Goal: Use online tool/utility: Utilize a website feature to perform a specific function

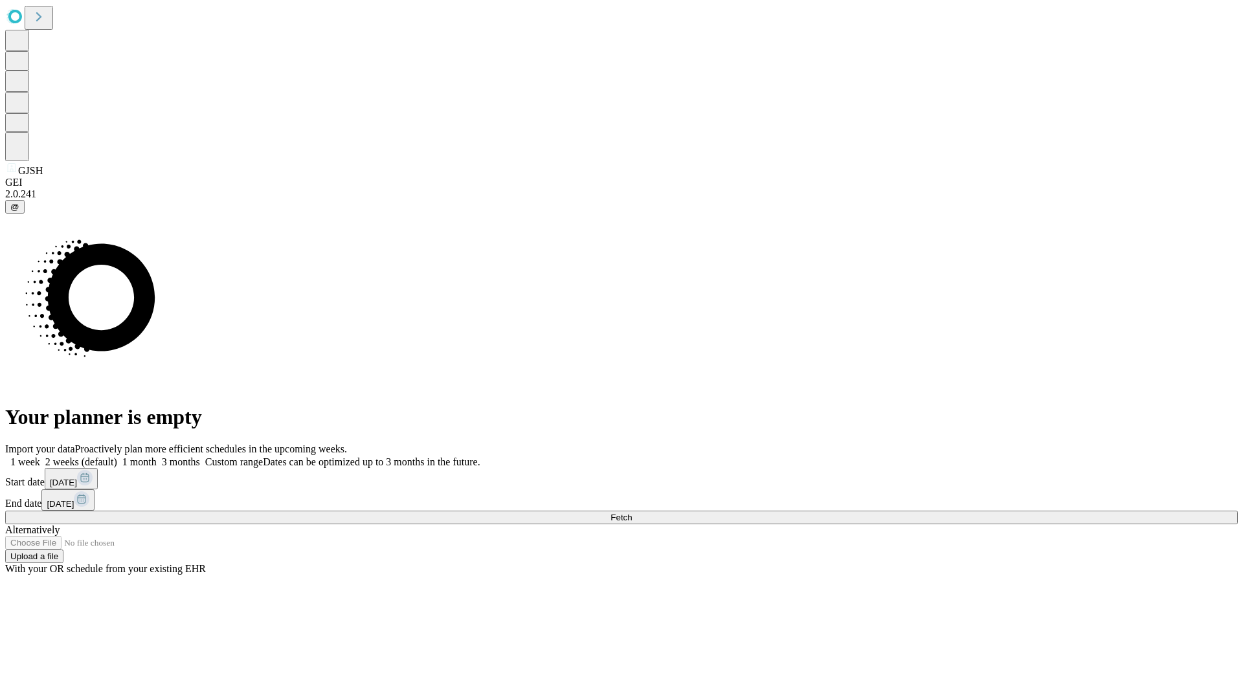
click at [632, 513] on span "Fetch" at bounding box center [620, 518] width 21 height 10
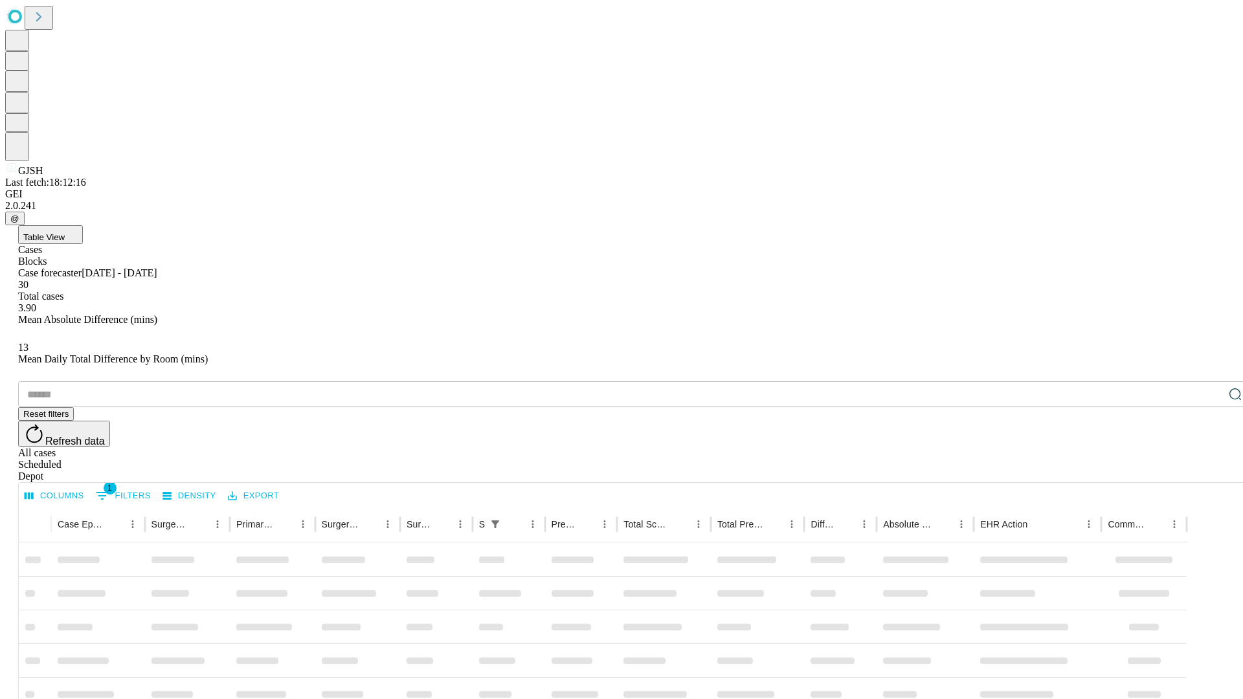
click at [65, 232] on span "Table View" at bounding box center [43, 237] width 41 height 10
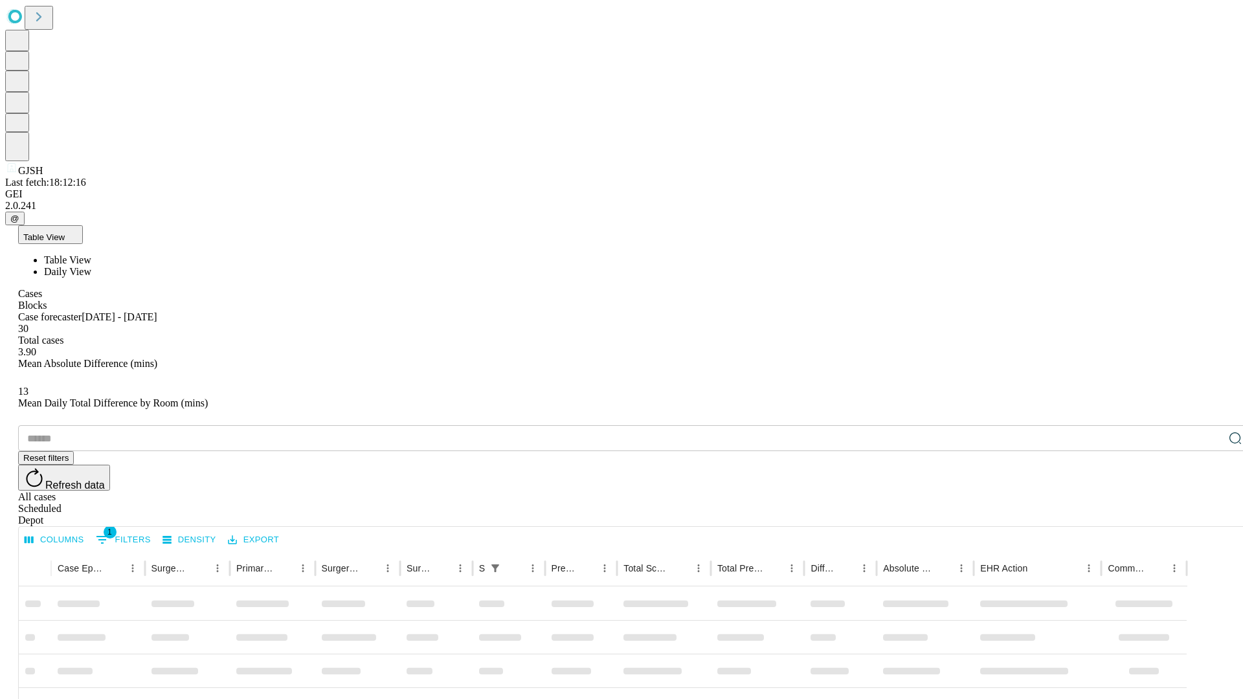
click at [91, 266] on span "Daily View" at bounding box center [67, 271] width 47 height 11
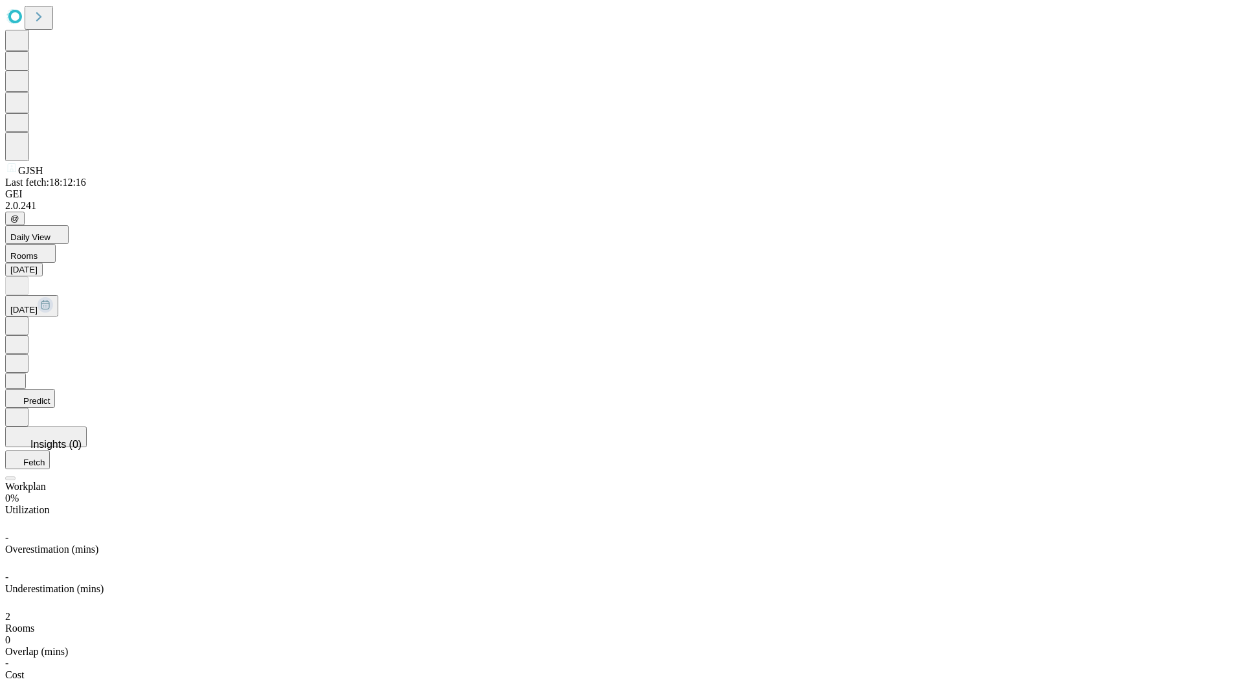
click at [55, 389] on button "Predict" at bounding box center [30, 398] width 50 height 19
